Goal: Obtain resource: Download file/media

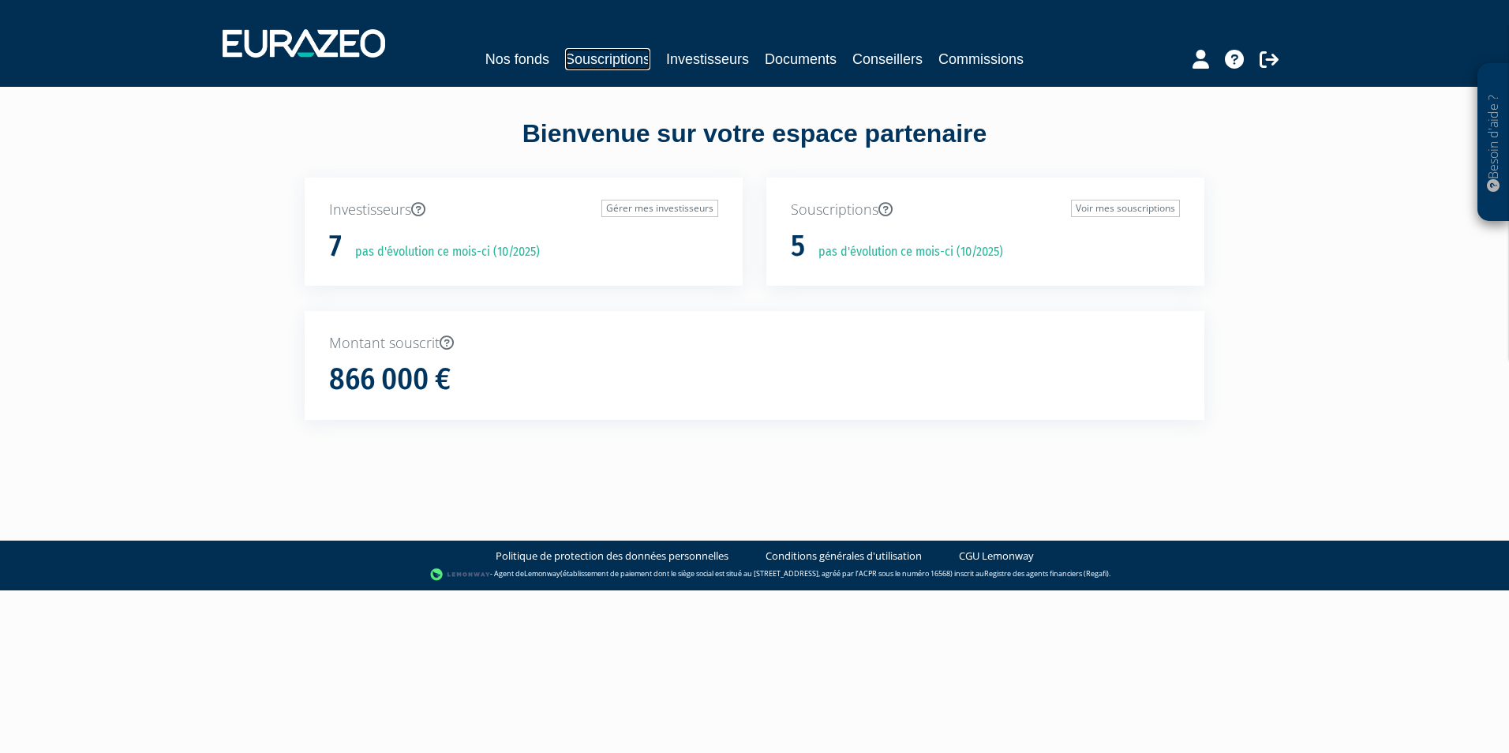
click at [619, 55] on link "Souscriptions" at bounding box center [607, 59] width 85 height 22
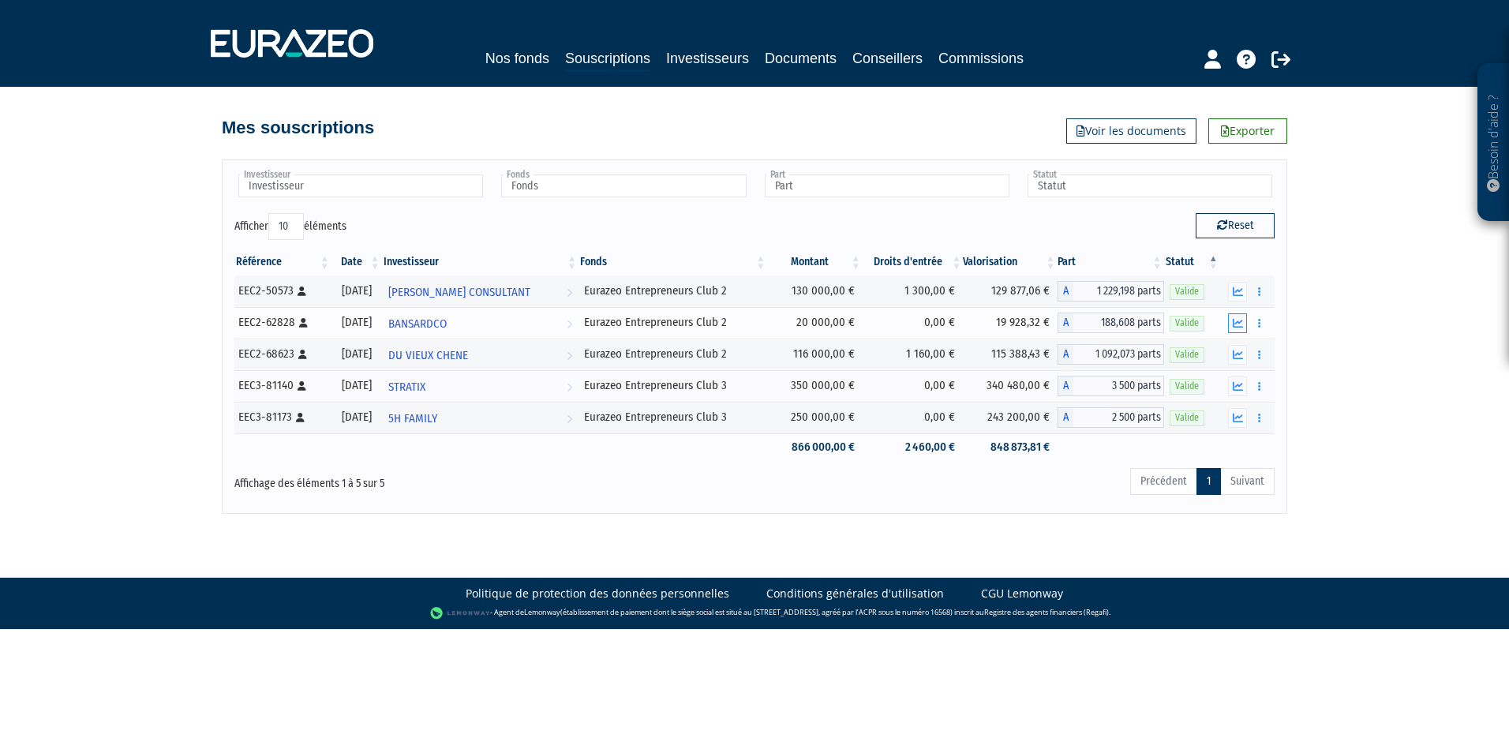
click at [1233, 326] on icon "button" at bounding box center [1238, 323] width 10 height 10
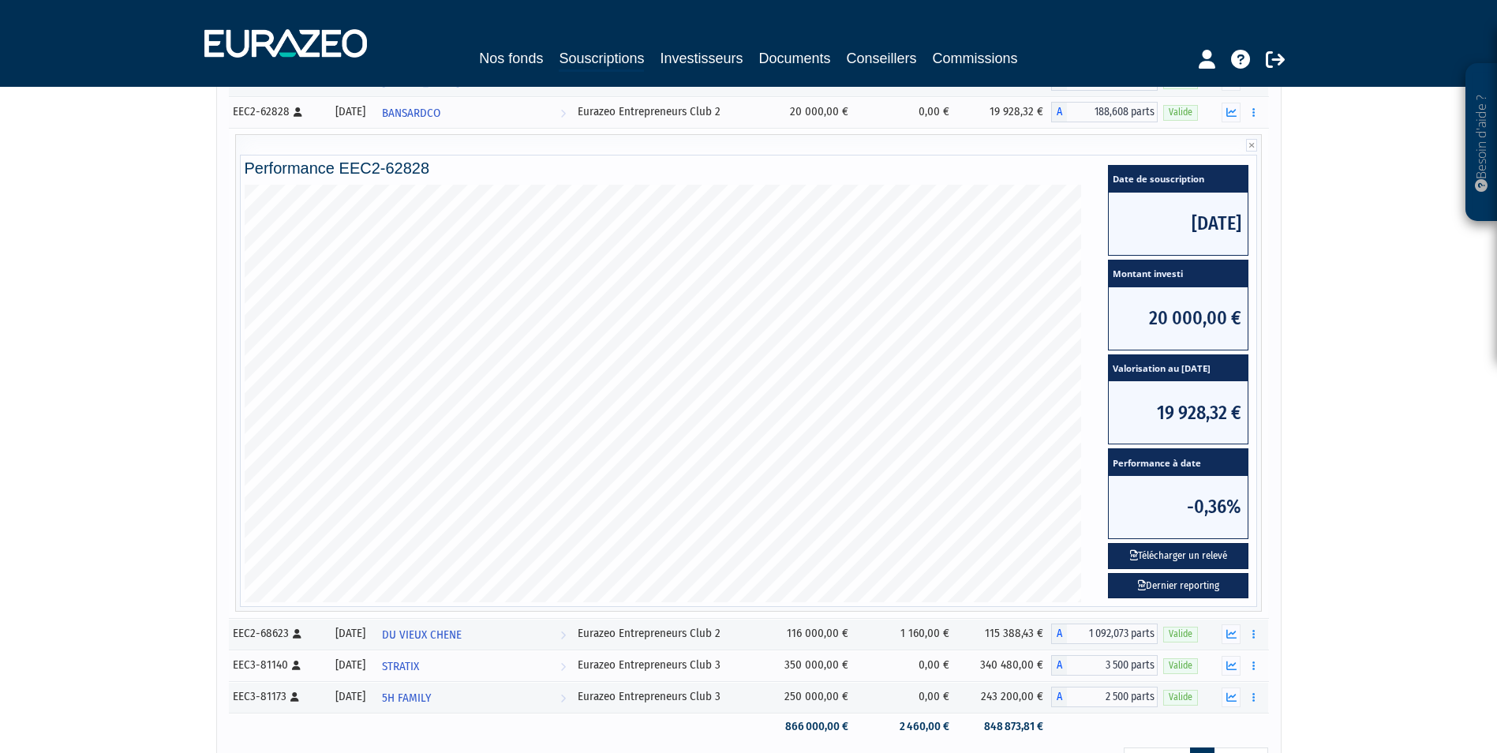
scroll to position [209, 0]
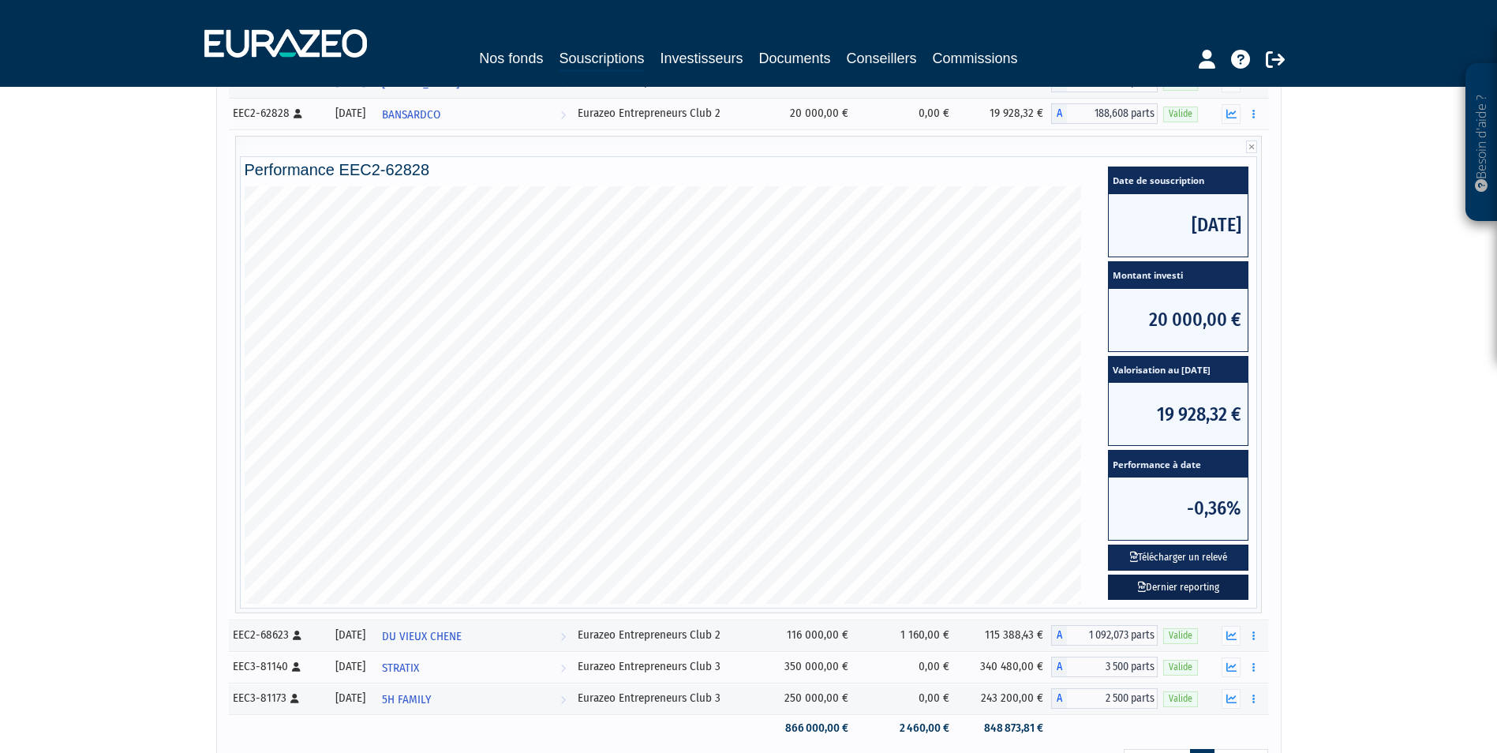
click at [1169, 582] on link "Dernier reporting" at bounding box center [1178, 587] width 140 height 26
click at [1213, 558] on button "Télécharger un relevé" at bounding box center [1178, 558] width 140 height 26
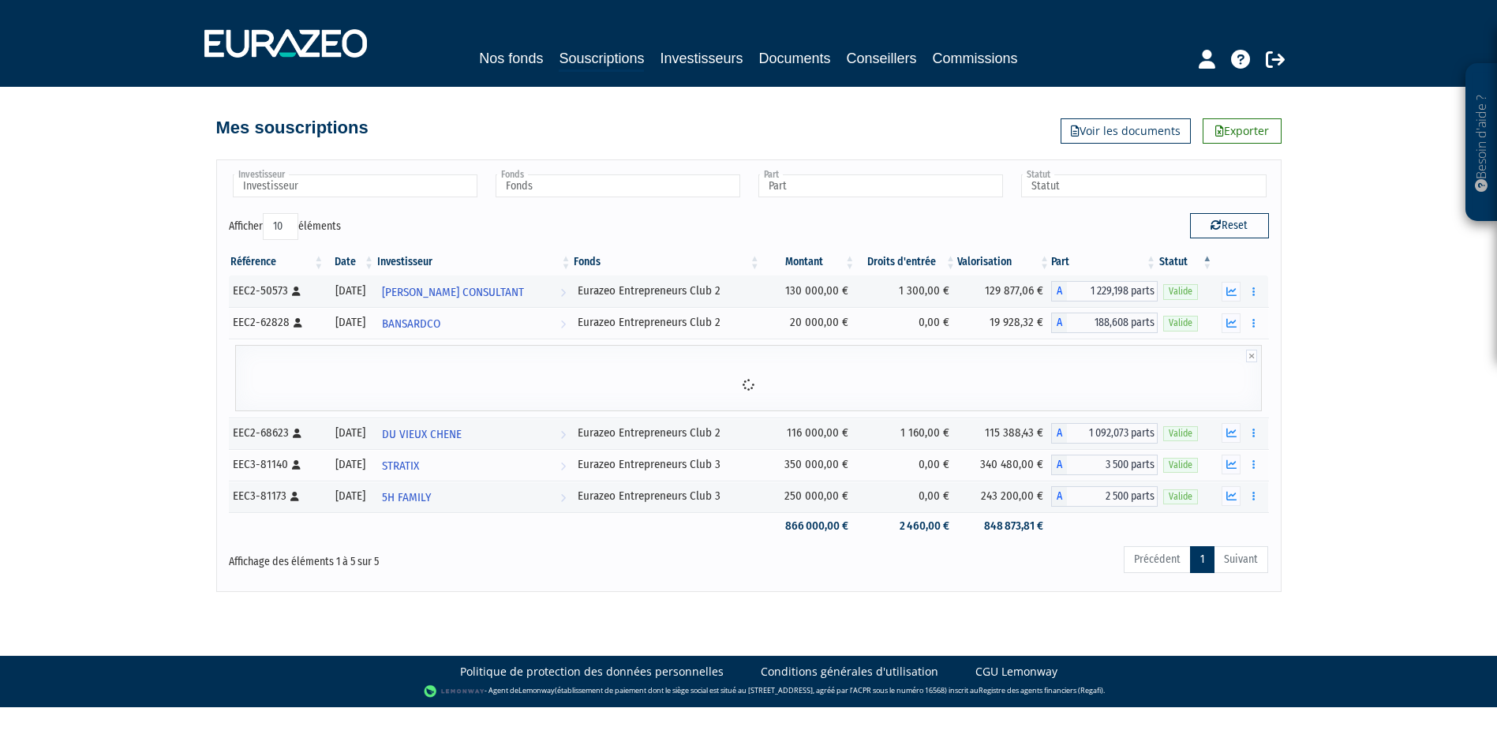
scroll to position [0, 0]
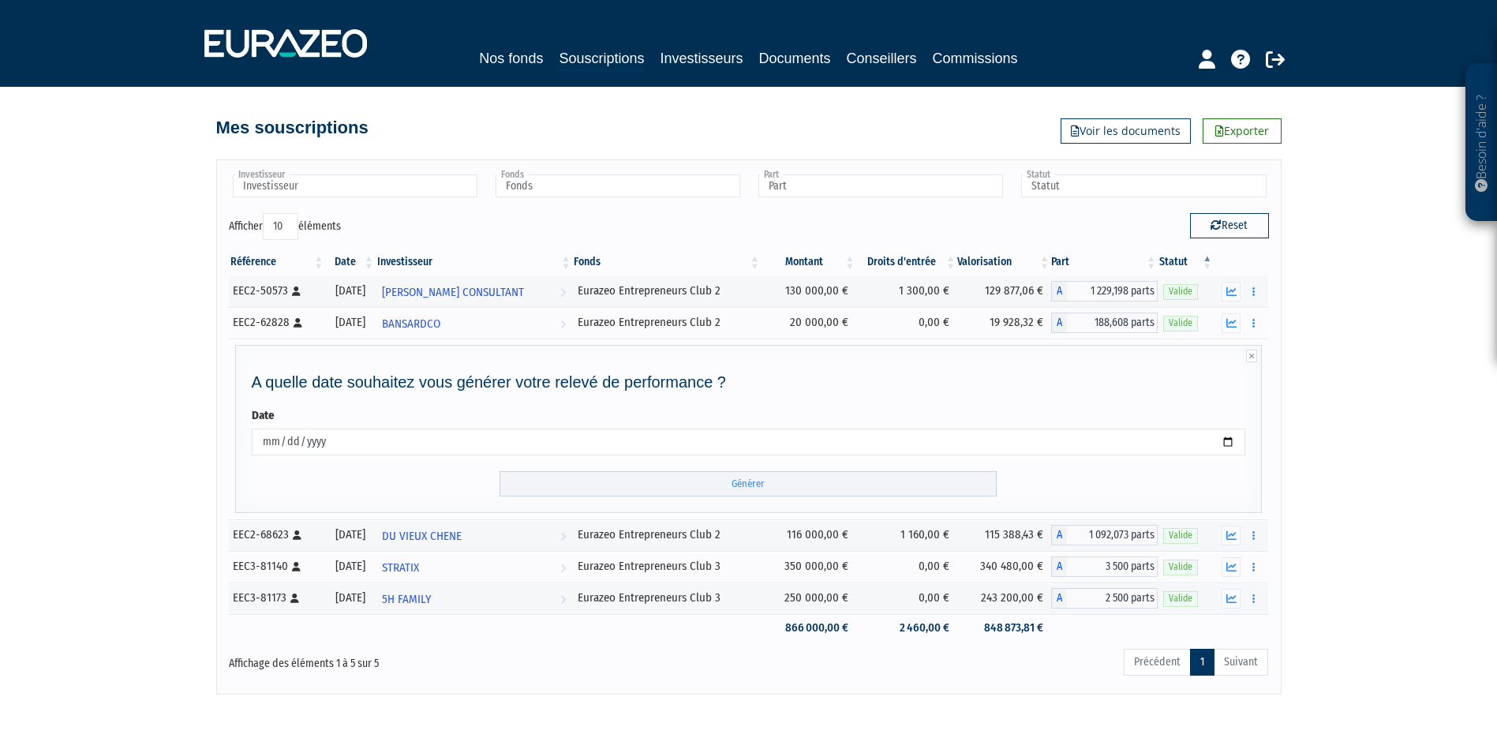
click at [1281, 370] on div "Investisseur 5H FAMILY BANSARDCO DU VIEUX CHENE STRATIX THIERRY LEGRAND CONSULT…" at bounding box center [748, 426] width 1065 height 534
click at [1235, 322] on icon "button" at bounding box center [1231, 323] width 10 height 10
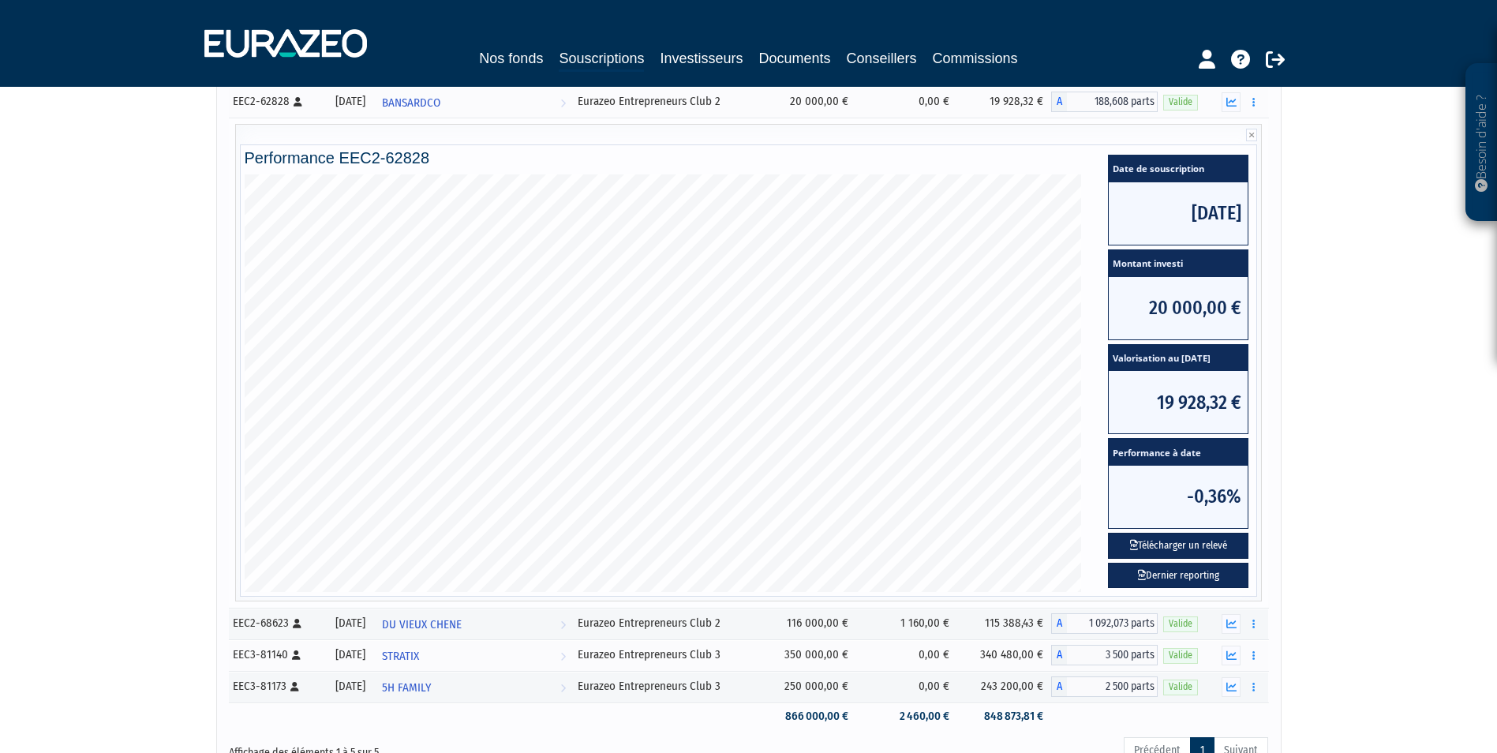
scroll to position [222, 0]
